Goal: Information Seeking & Learning: Learn about a topic

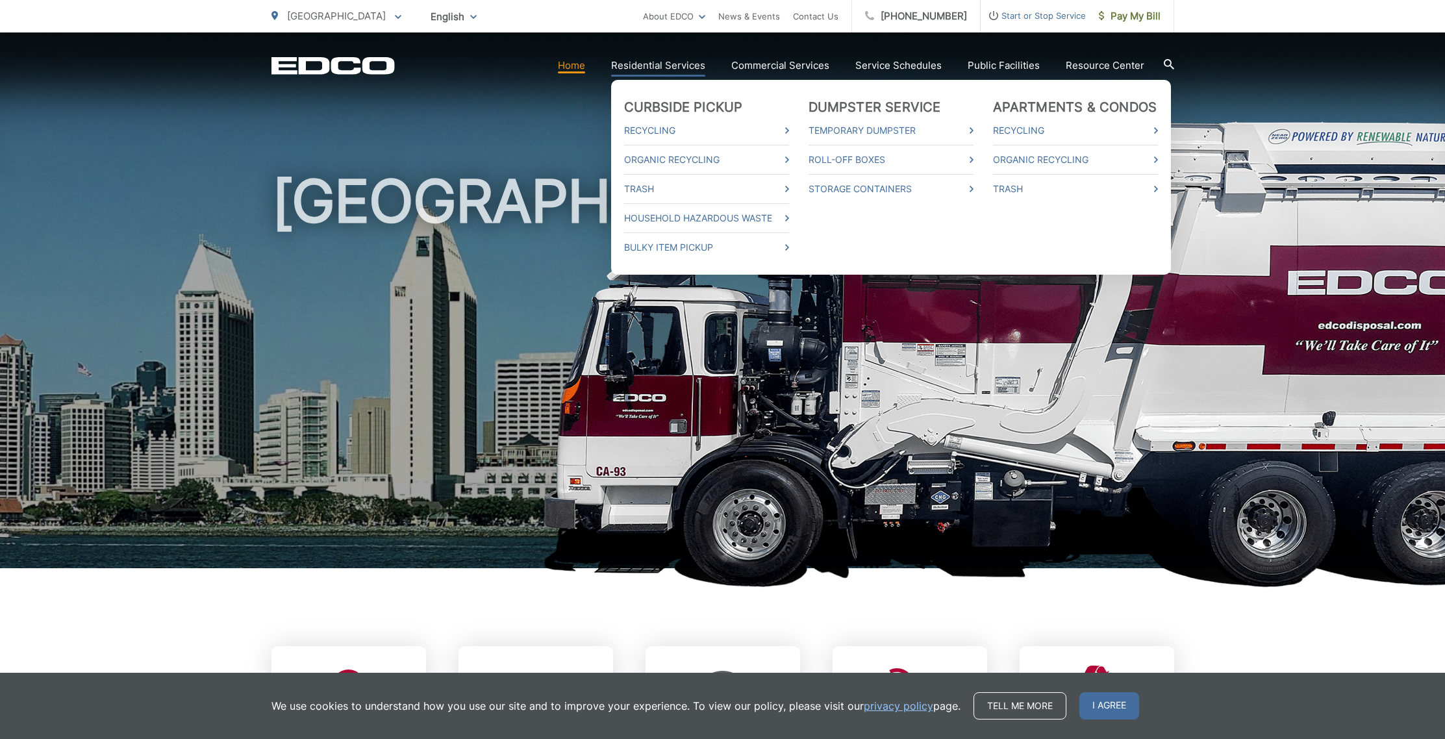
click at [685, 67] on link "Residential Services" at bounding box center [658, 66] width 94 height 16
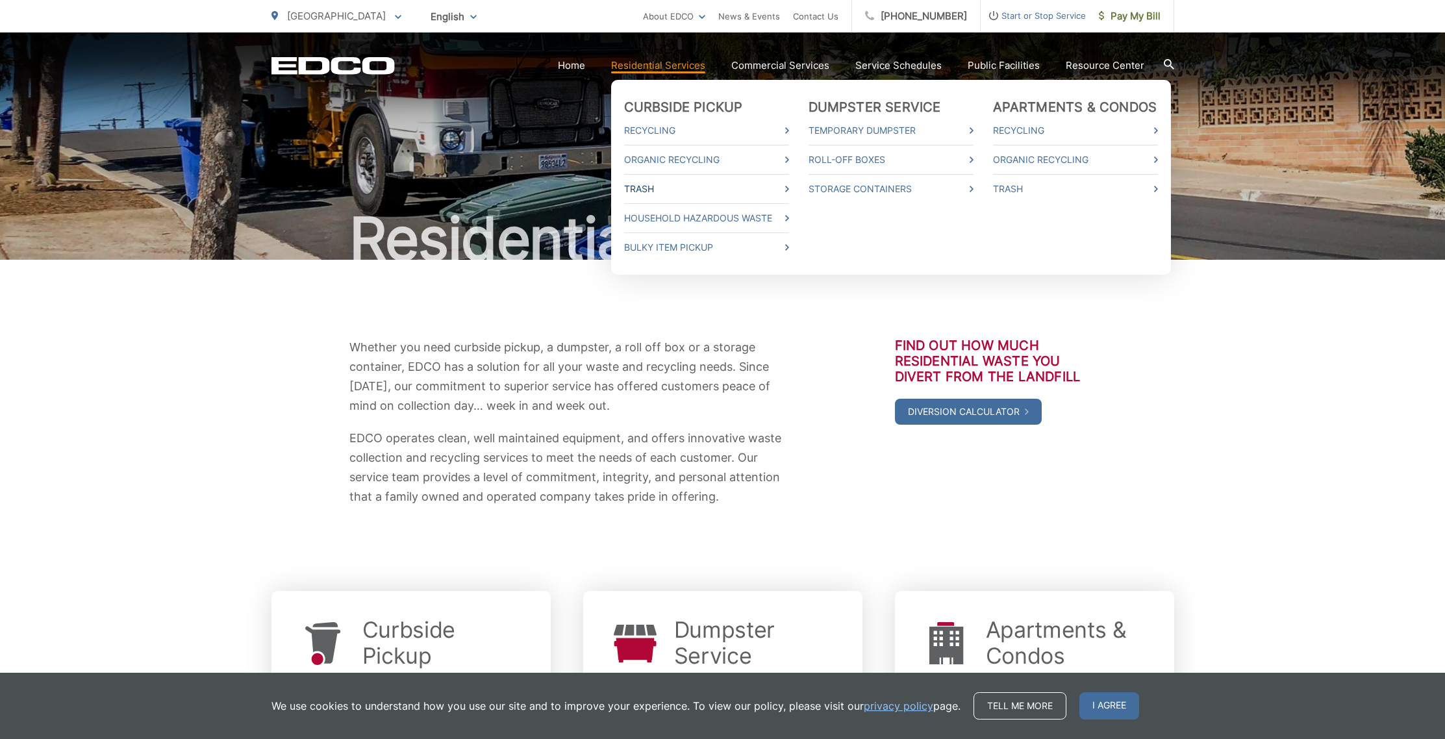
click at [647, 190] on link "Trash" at bounding box center [706, 189] width 165 height 16
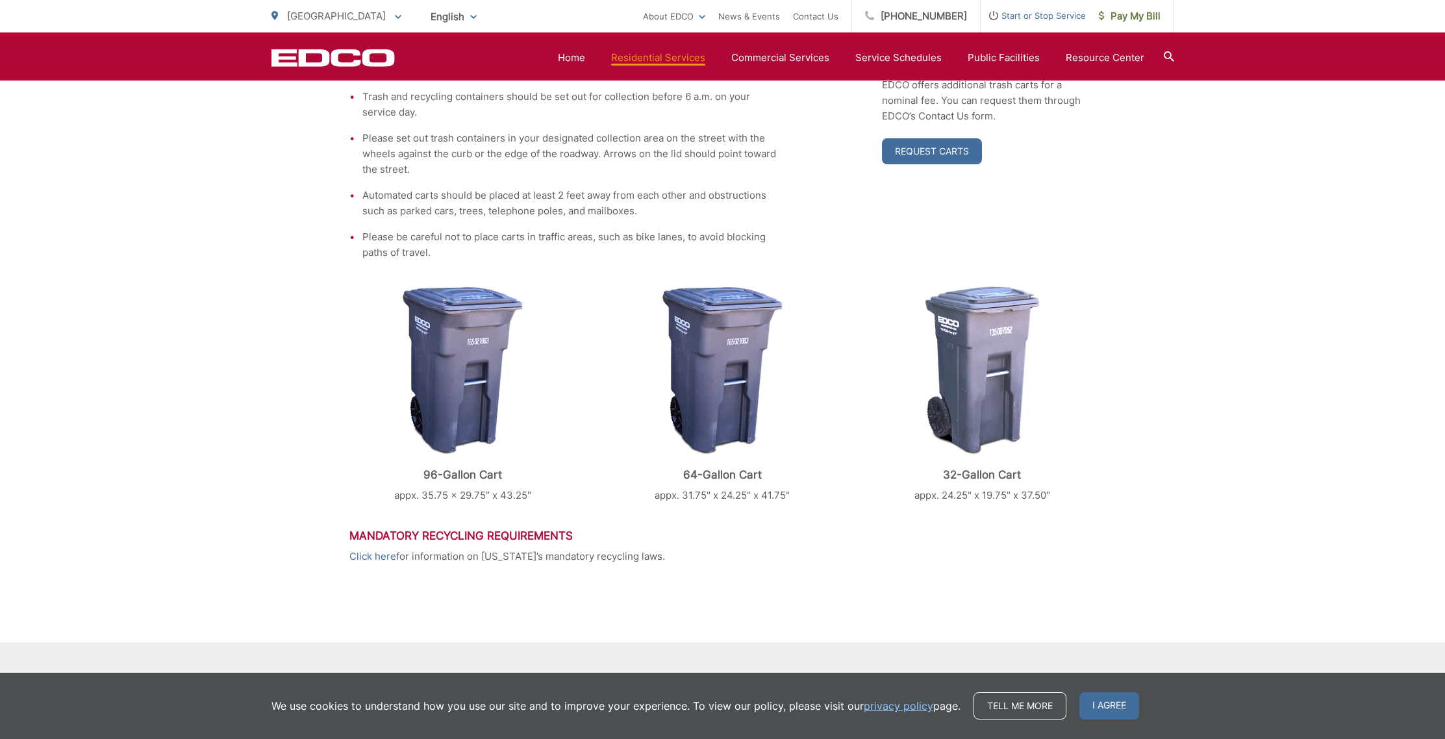
scroll to position [453, 0]
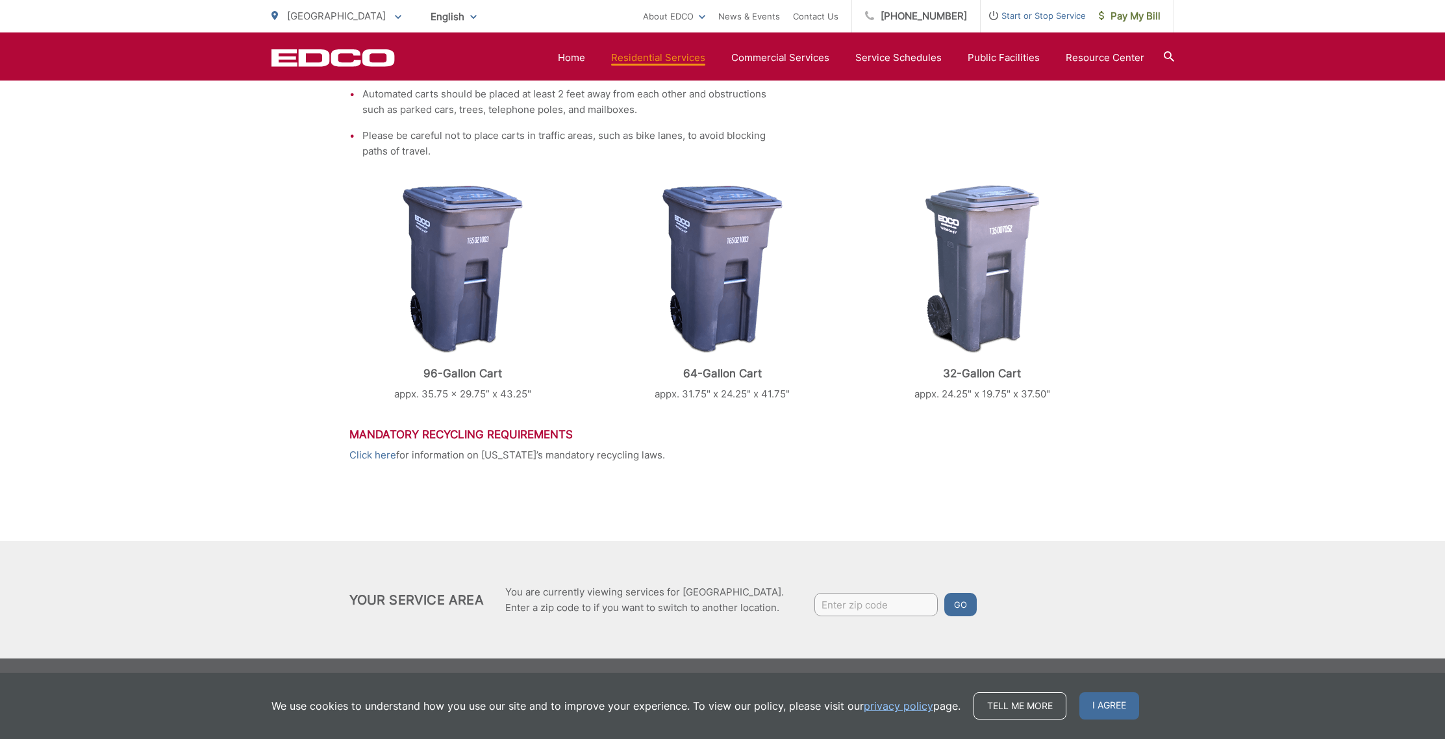
click at [883, 599] on input "Enter zip code" at bounding box center [875, 604] width 123 height 23
type input "92109"
click at [944, 593] on button "Go" at bounding box center [960, 604] width 32 height 23
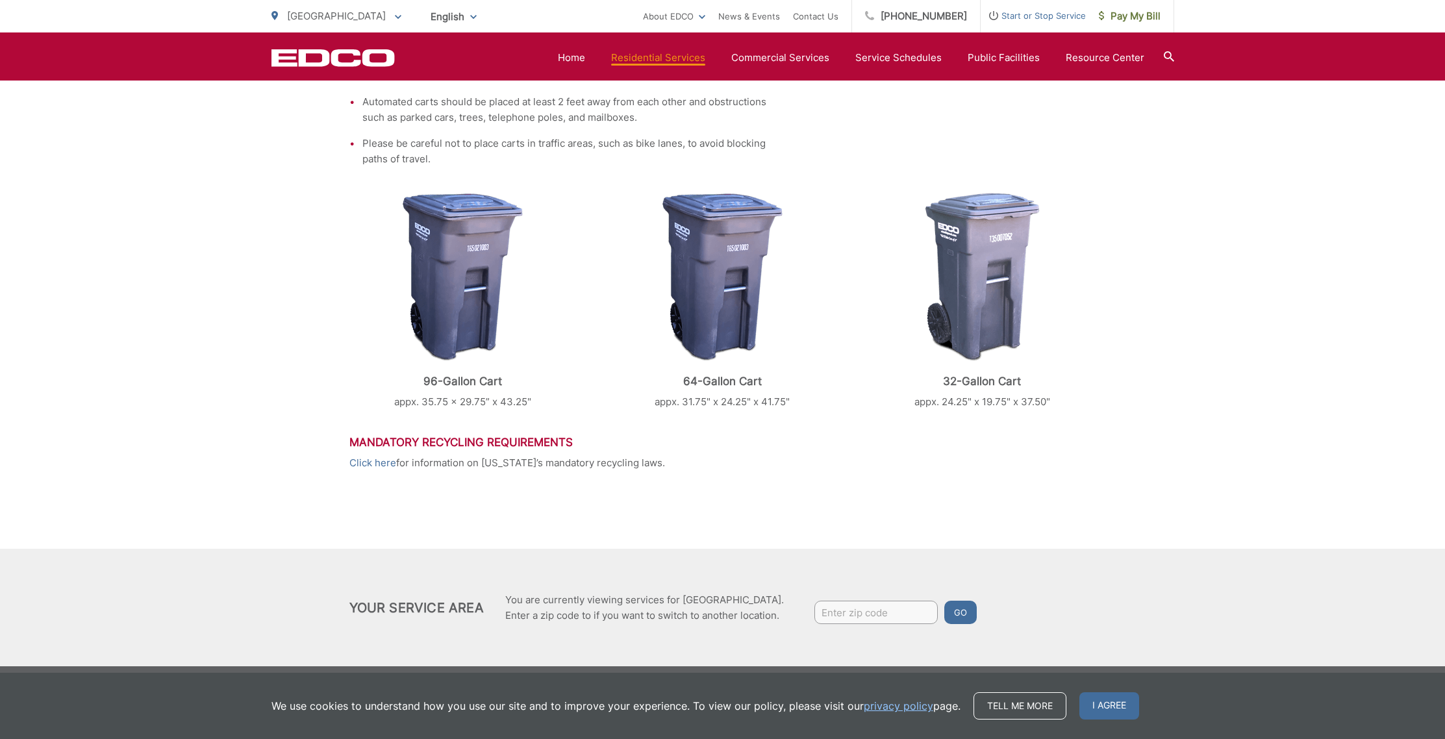
scroll to position [445, 0]
click at [861, 605] on input "Enter zip code" at bounding box center [875, 612] width 123 height 23
type input "92109"
click at [957, 615] on button "Go" at bounding box center [960, 612] width 32 height 23
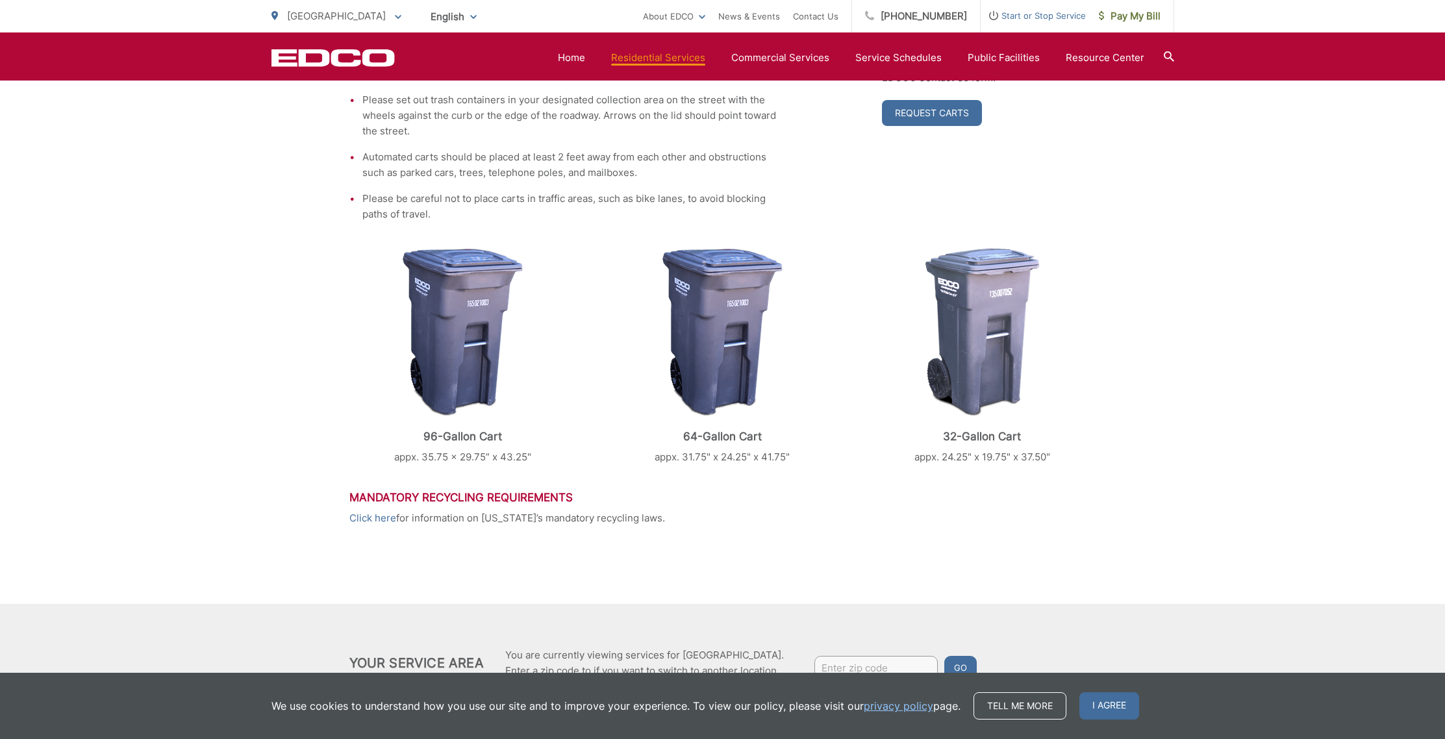
scroll to position [453, 0]
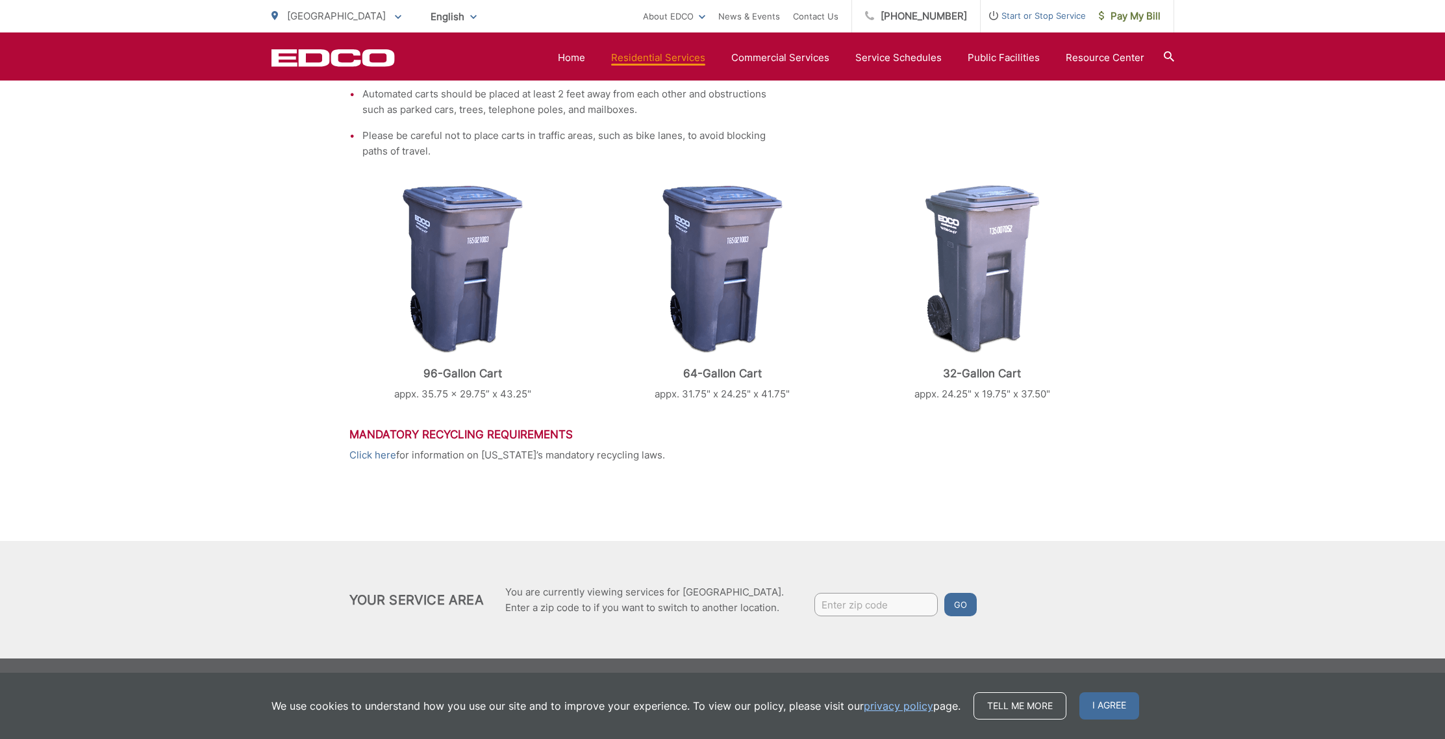
click at [1105, 705] on span "I agree" at bounding box center [1109, 705] width 60 height 27
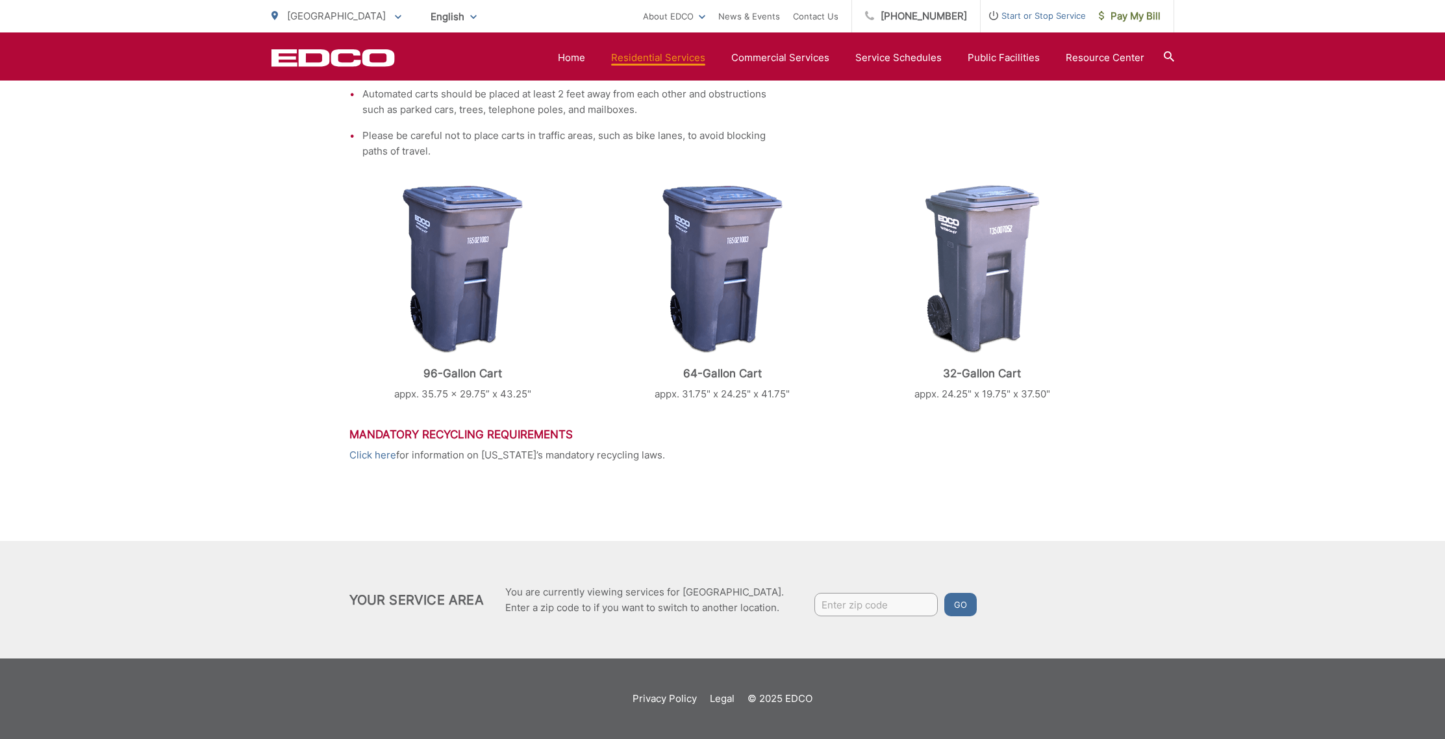
drag, startPoint x: 1193, startPoint y: 284, endPoint x: 1186, endPoint y: 278, distance: 9.7
click at [1193, 284] on div "Trash EDCO provides each single-family residential customer with a GRAY automat…" at bounding box center [722, 232] width 1445 height 851
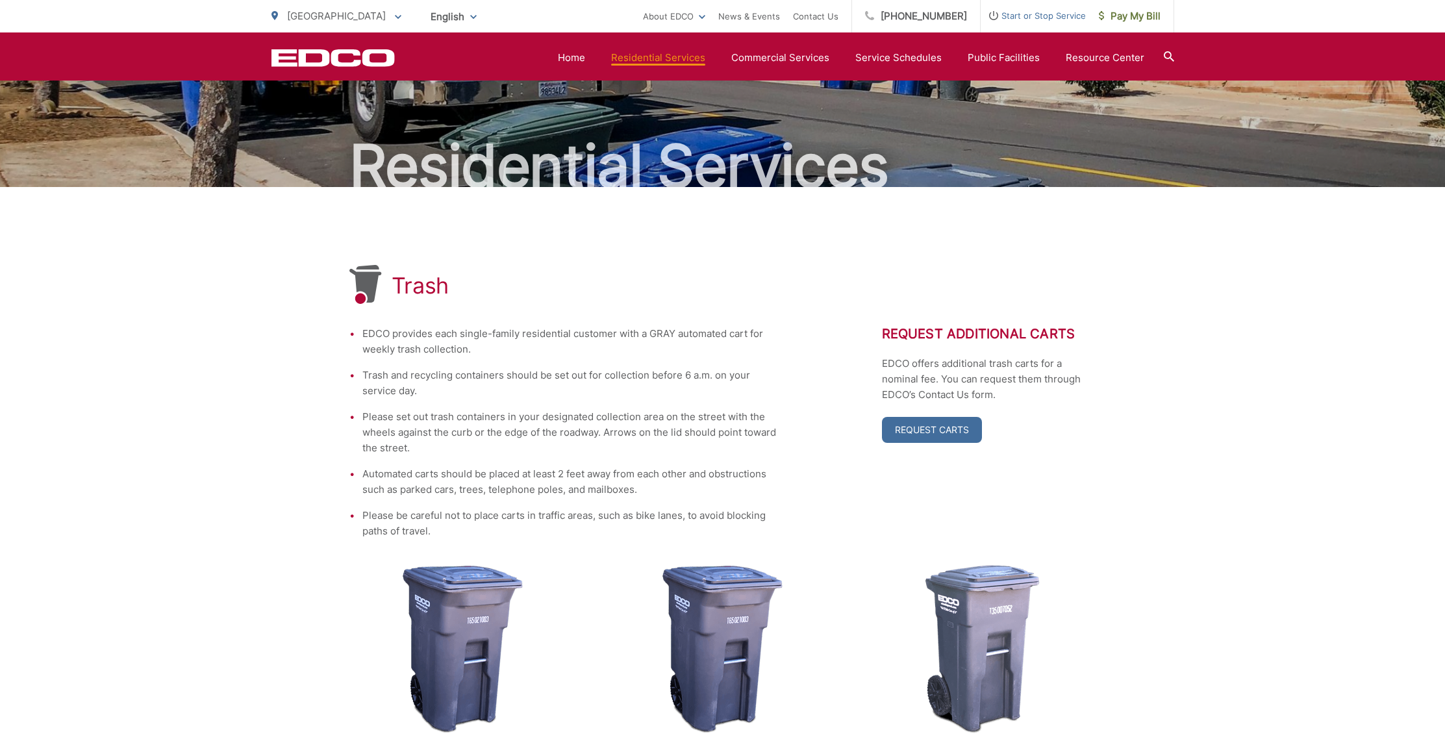
scroll to position [0, 0]
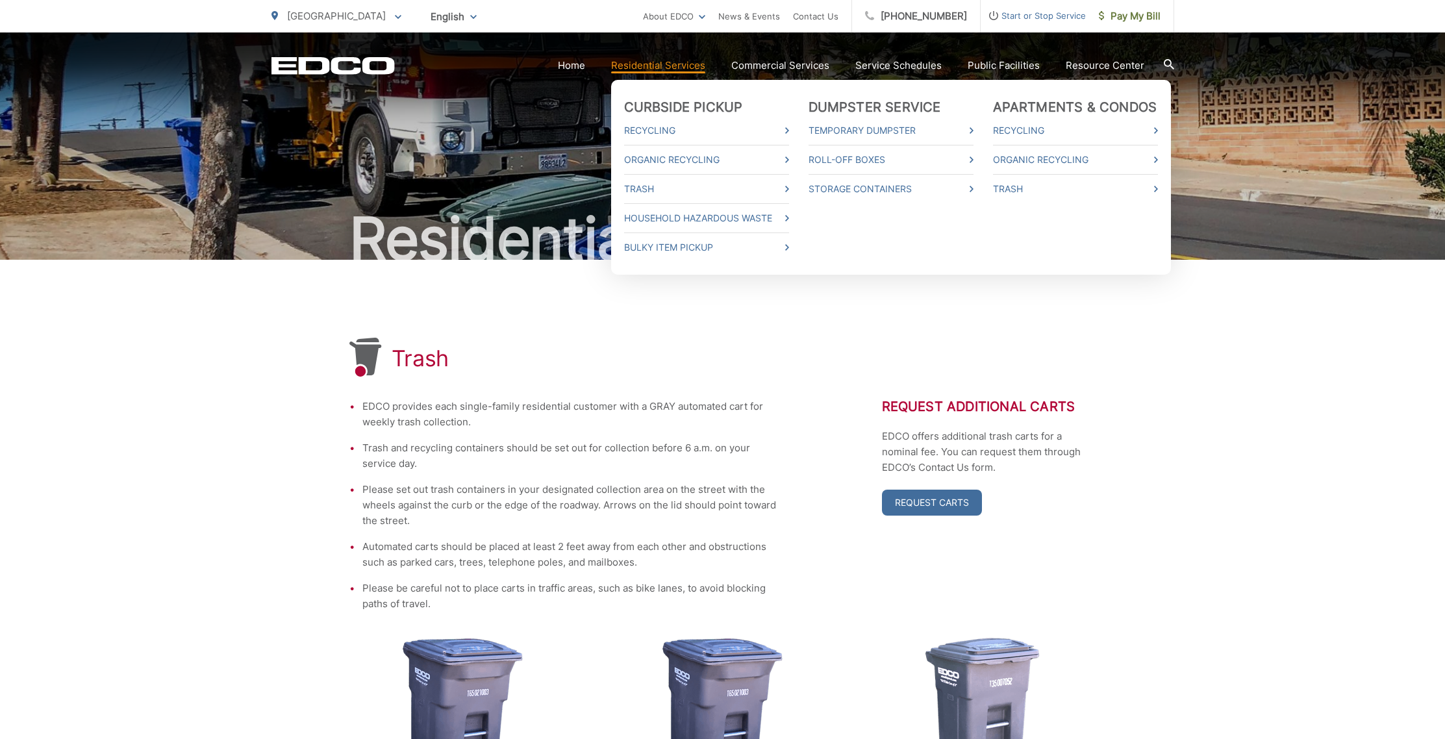
click at [664, 69] on link "Residential Services" at bounding box center [658, 66] width 94 height 16
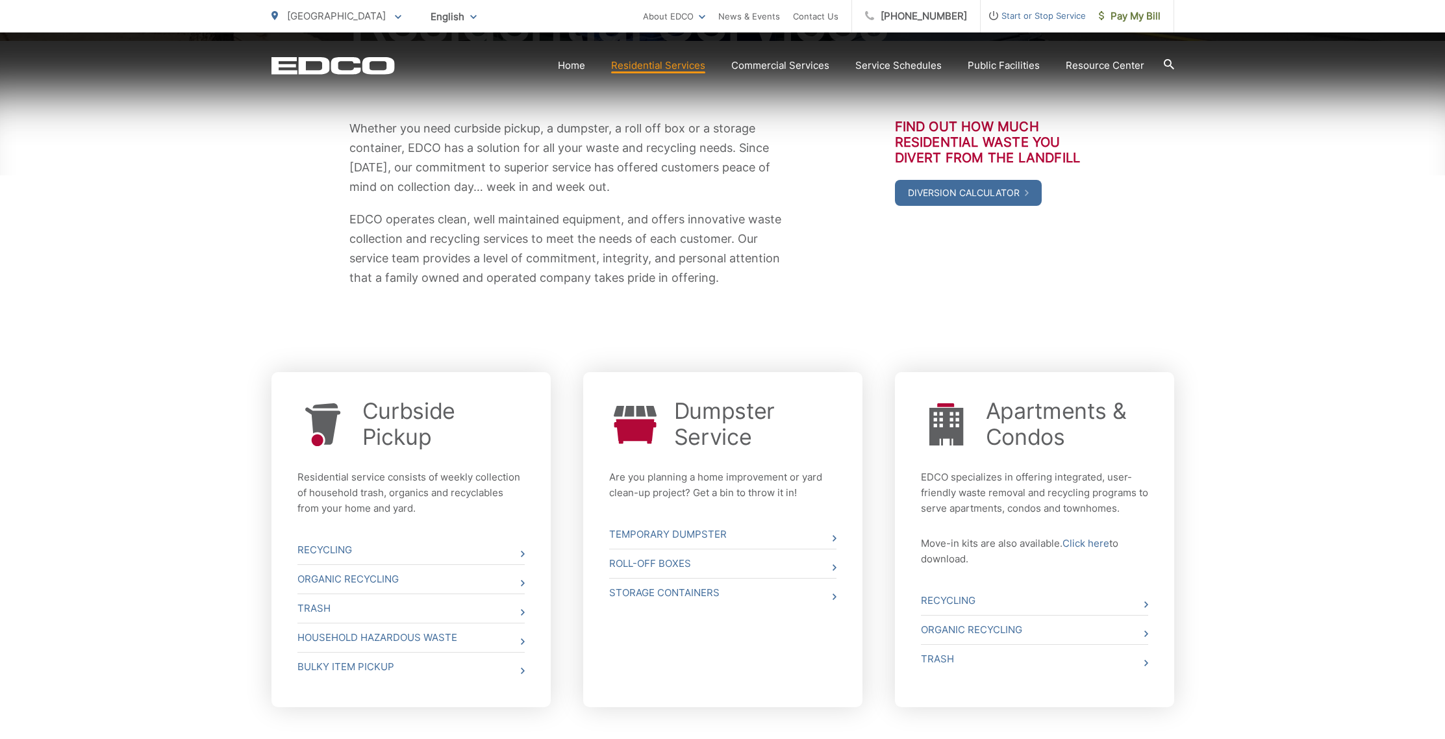
scroll to position [346, 0]
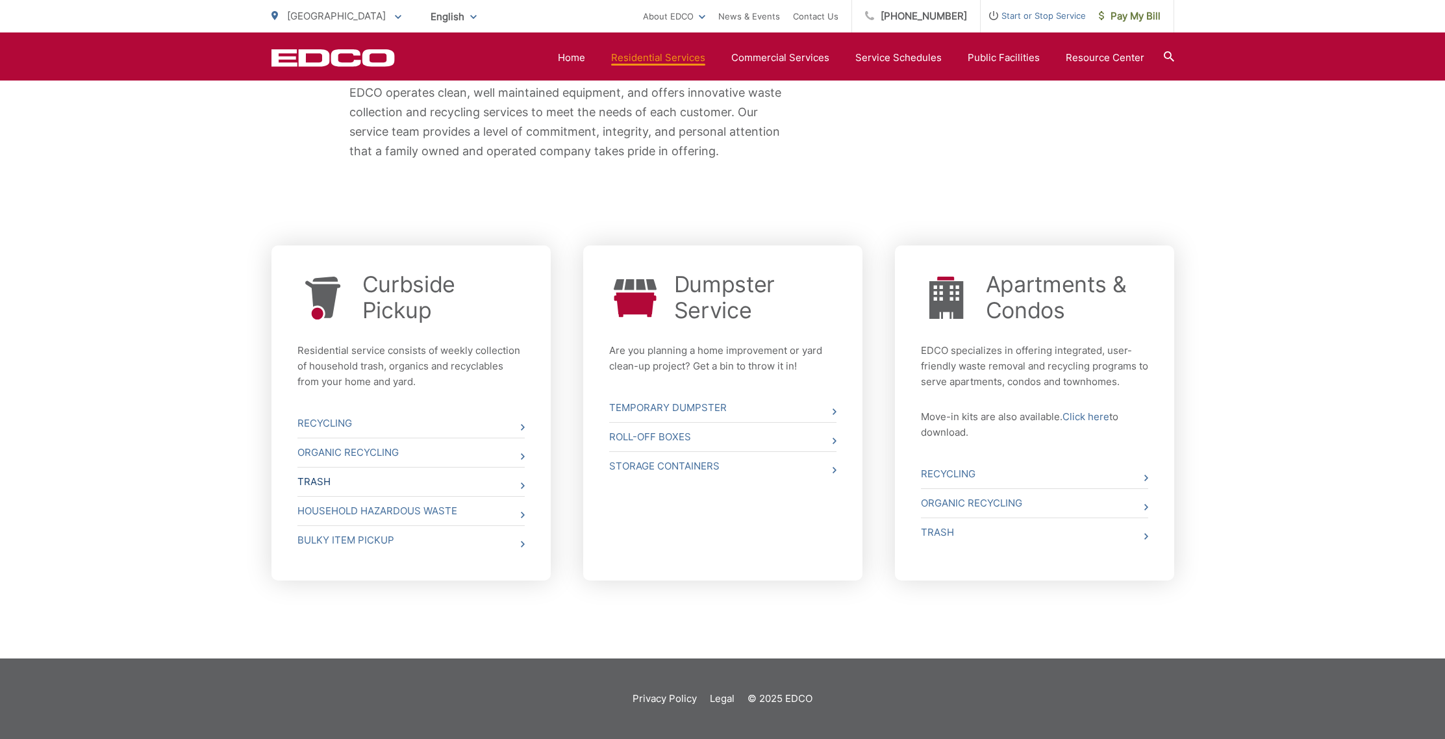
click at [316, 477] on link "Trash" at bounding box center [410, 482] width 227 height 29
